Goal: Information Seeking & Learning: Learn about a topic

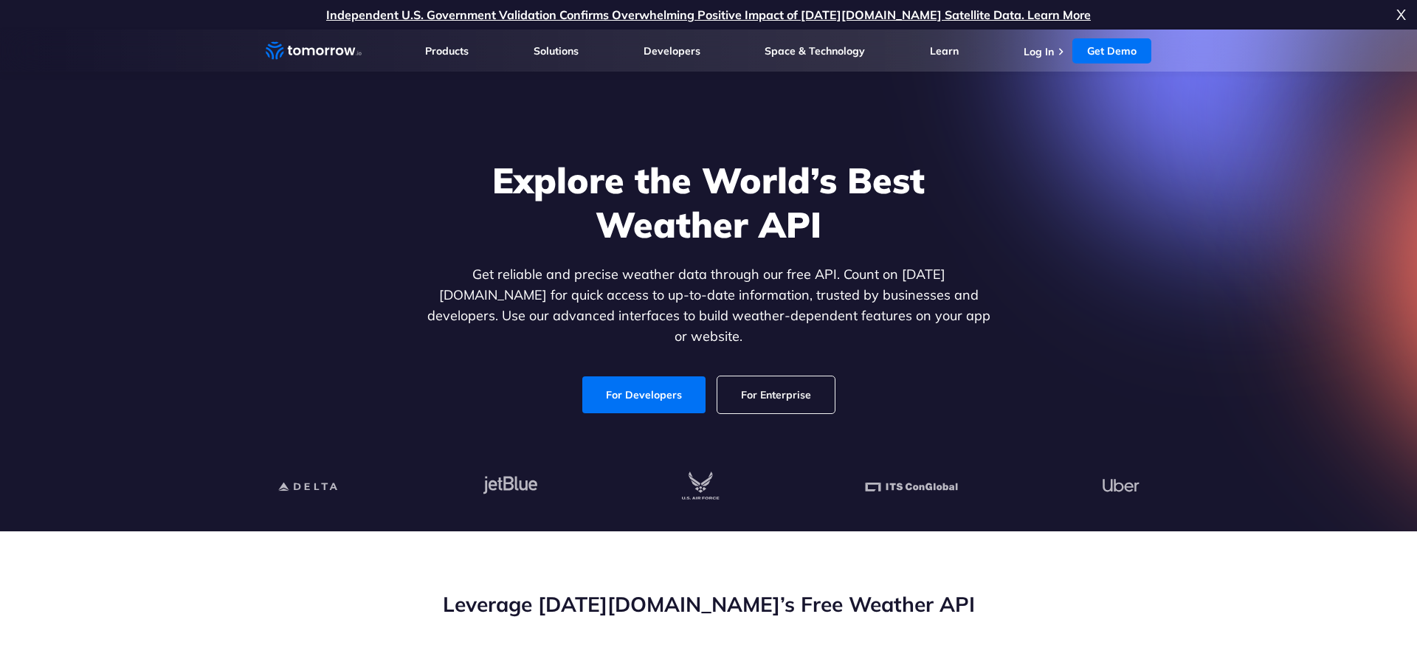
click at [651, 386] on link "For Developers" at bounding box center [643, 394] width 123 height 37
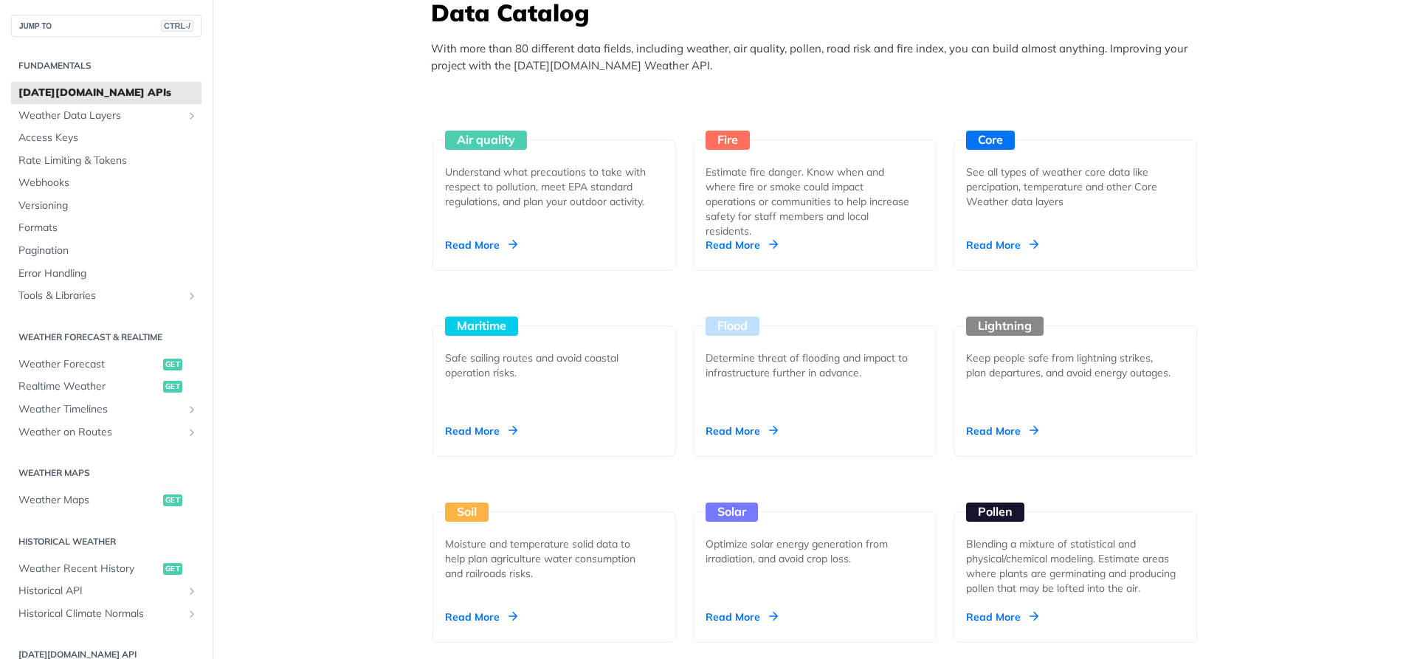
scroll to position [1328, 0]
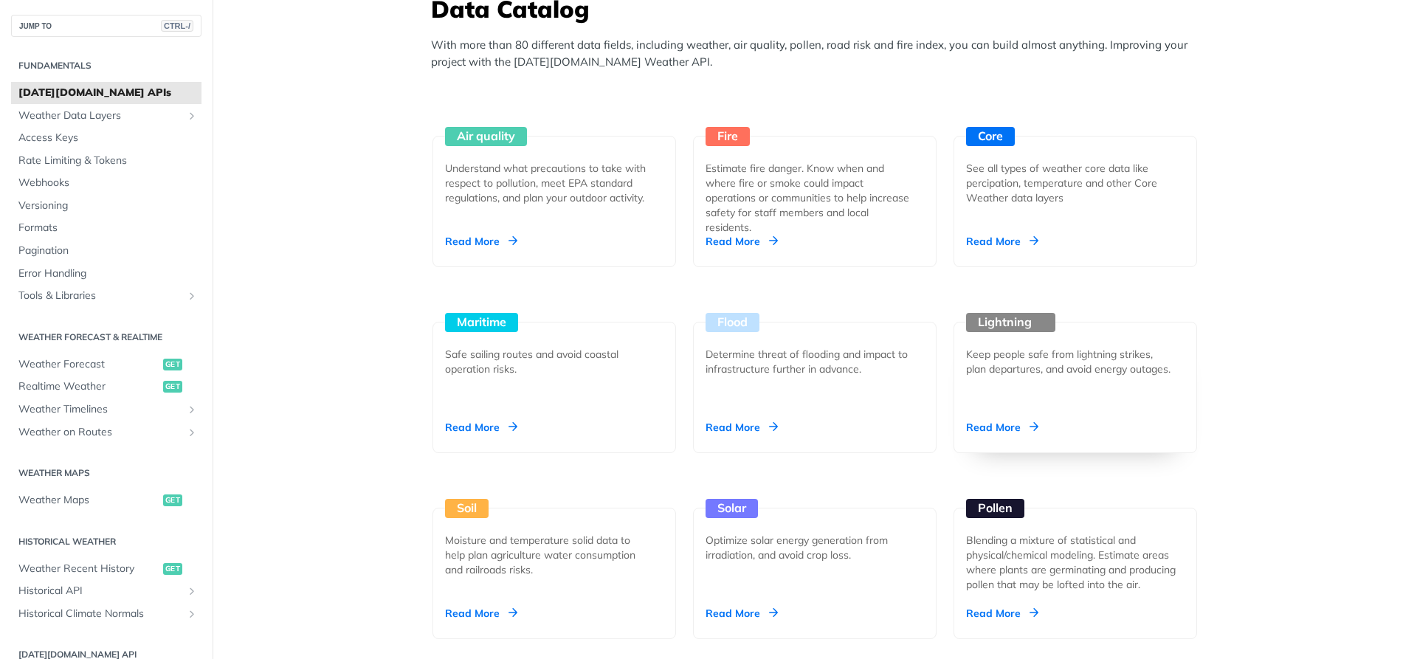
click at [1019, 315] on div "Lightning" at bounding box center [1010, 322] width 89 height 19
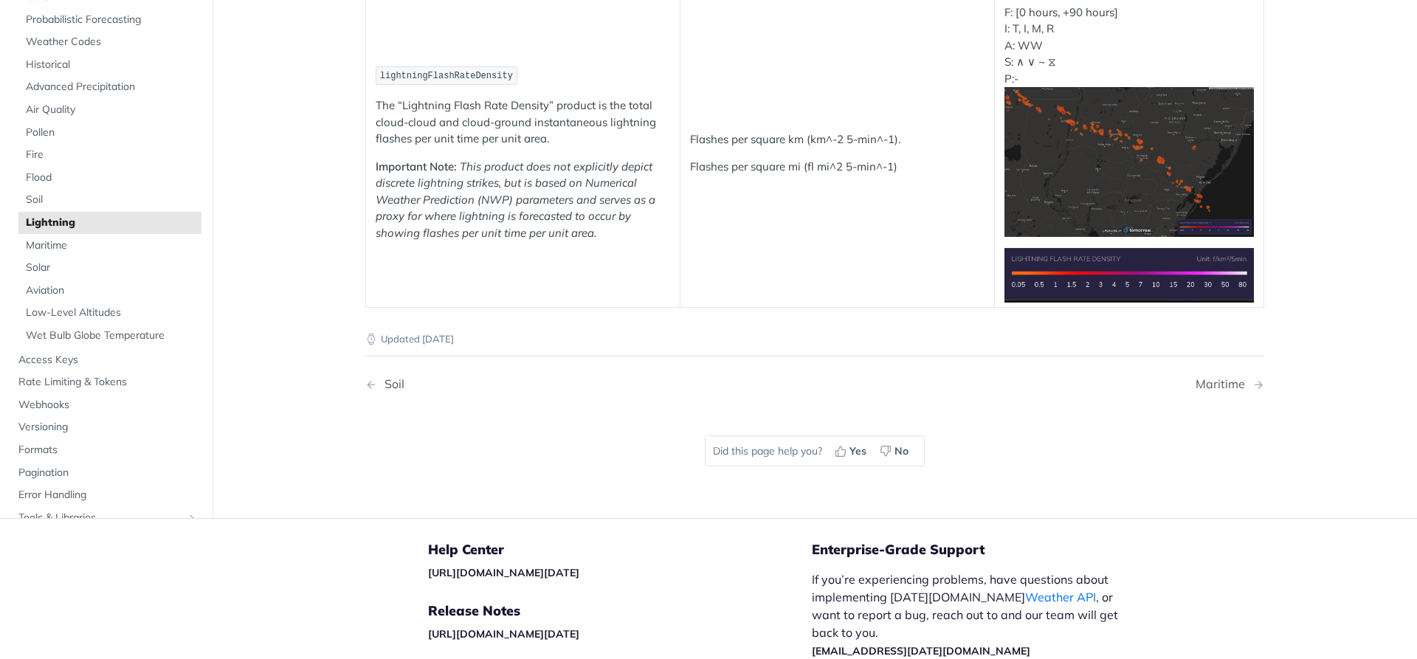
scroll to position [41, 0]
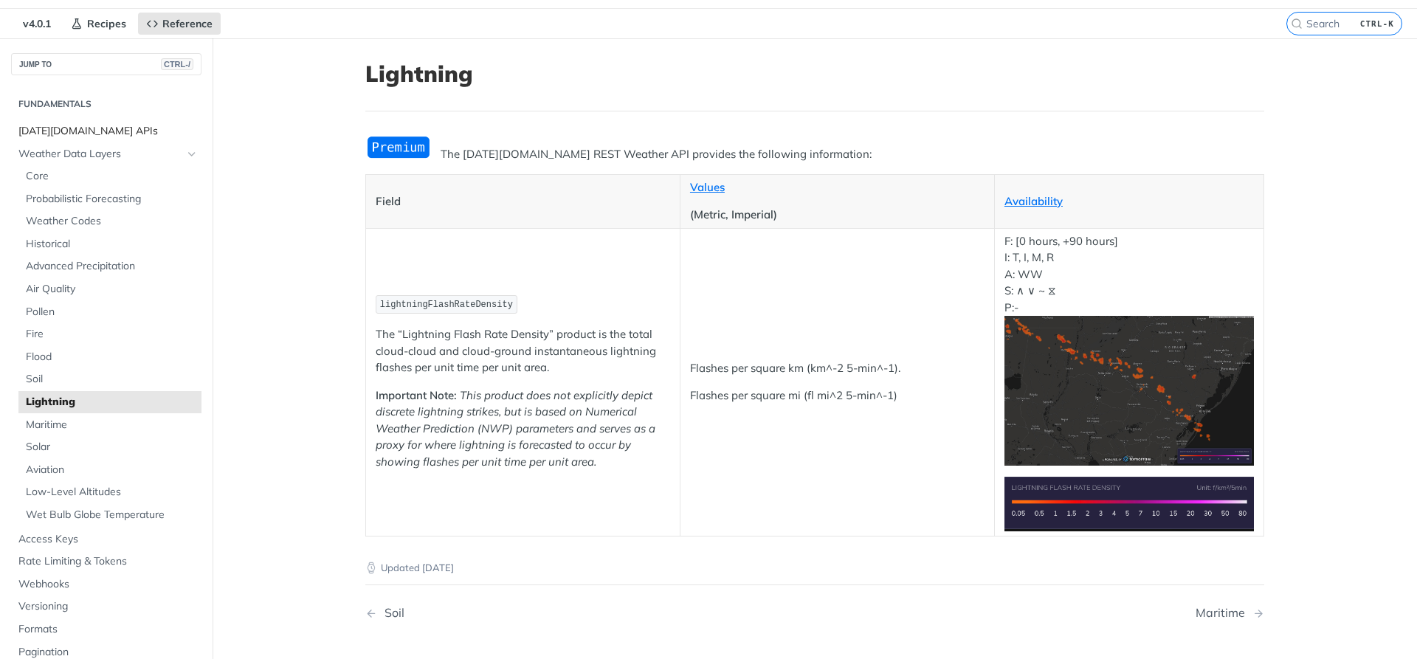
click at [58, 133] on span "[DATE][DOMAIN_NAME] APIs" at bounding box center [107, 131] width 179 height 15
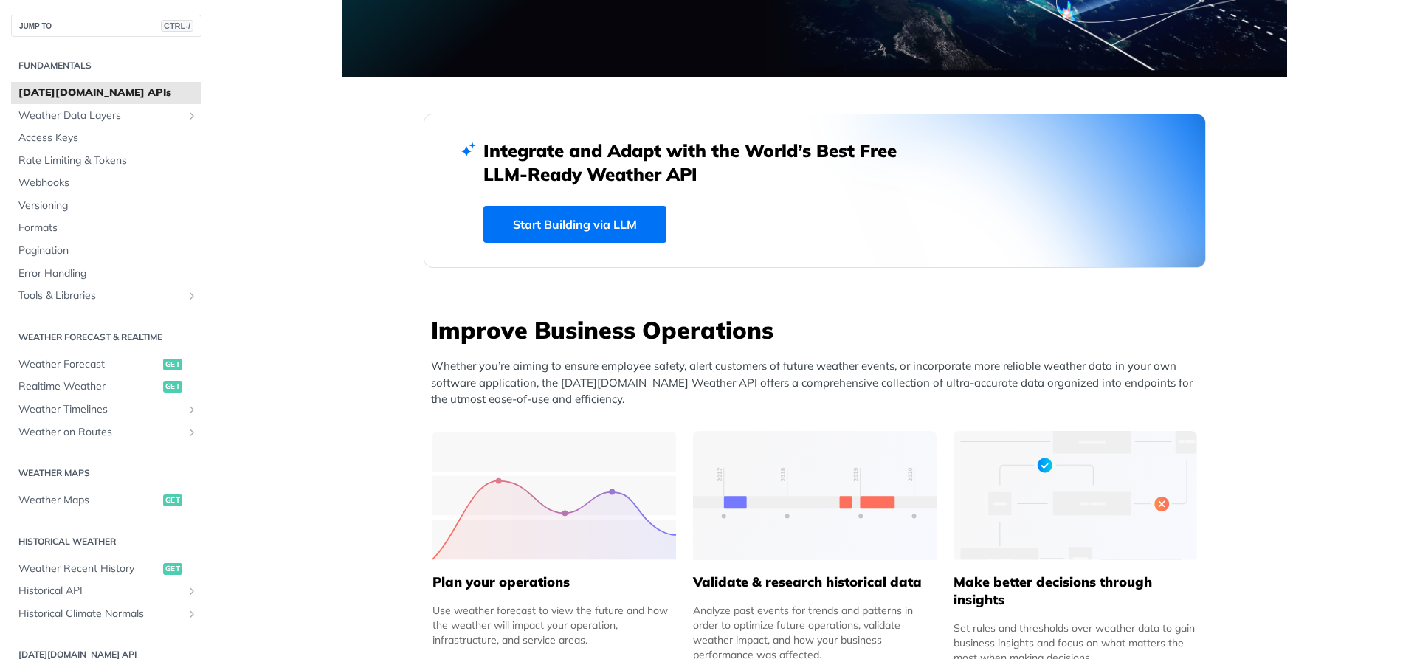
scroll to position [306, 0]
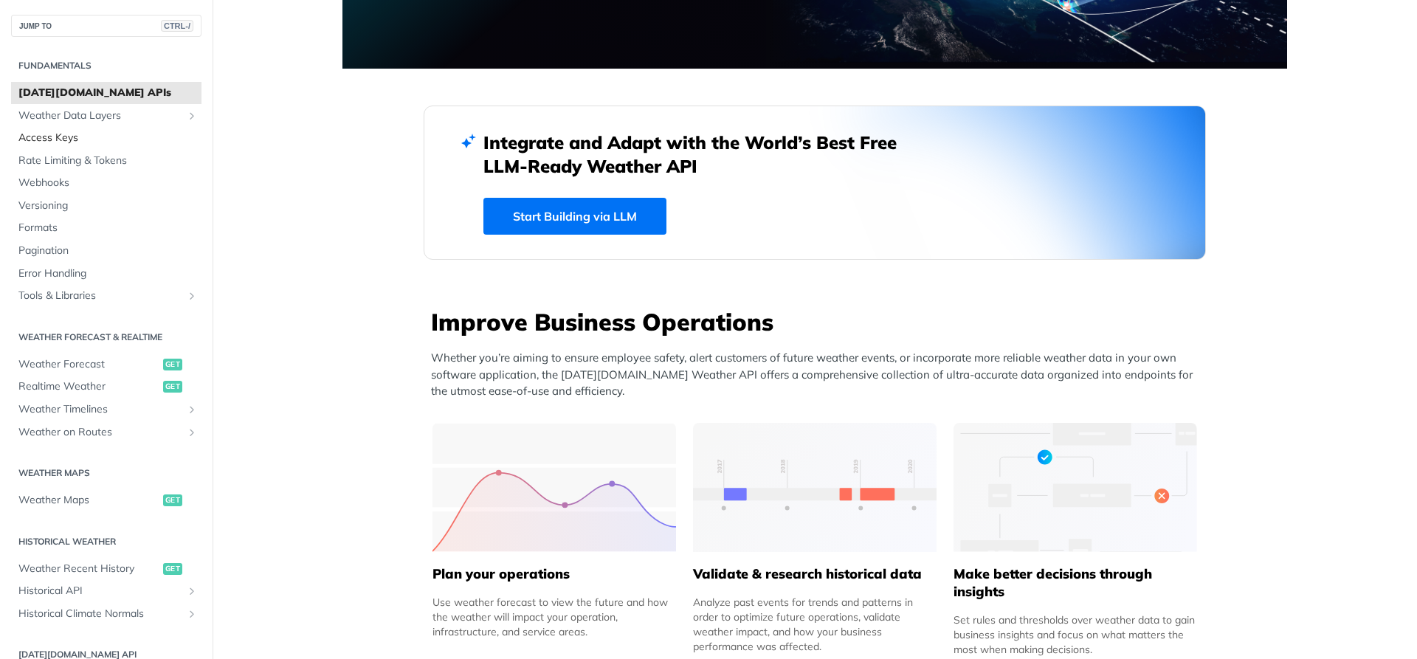
click at [40, 137] on span "Access Keys" at bounding box center [107, 138] width 179 height 15
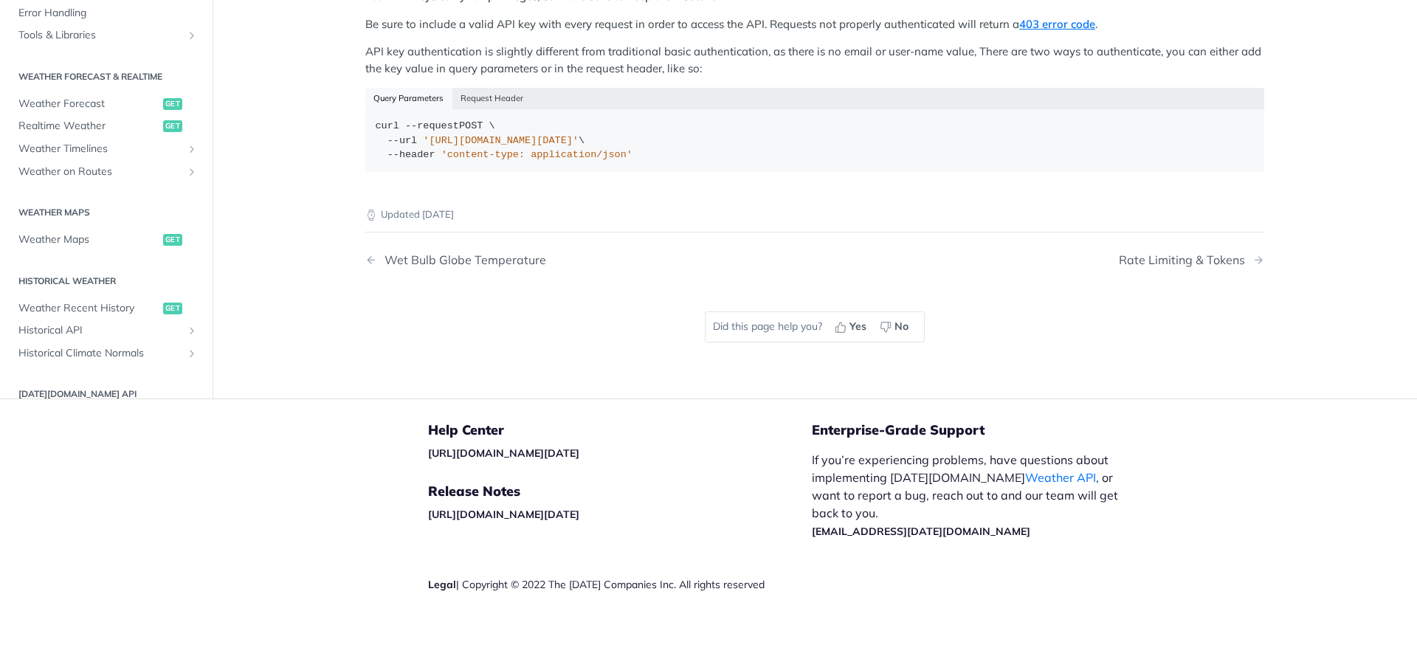
scroll to position [345, 0]
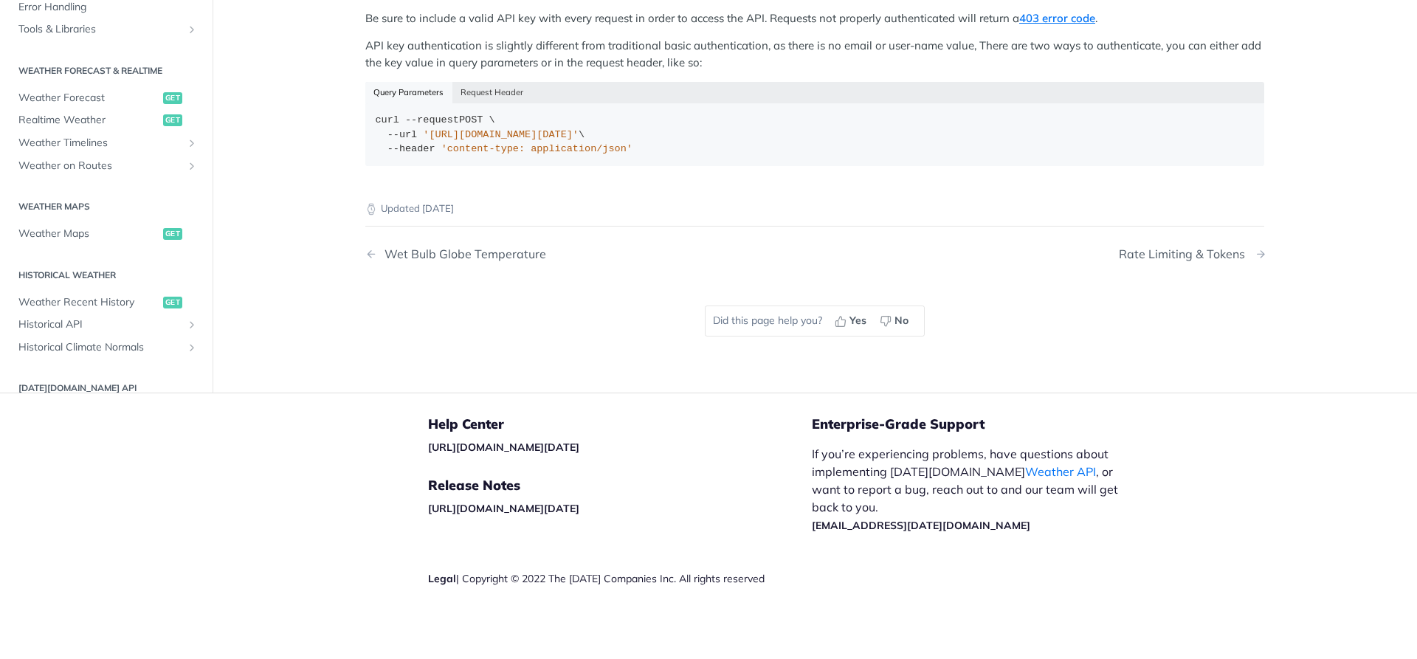
click at [1152, 255] on div "Rate Limiting & Tokens" at bounding box center [1185, 254] width 134 height 14
